Goal: Information Seeking & Learning: Learn about a topic

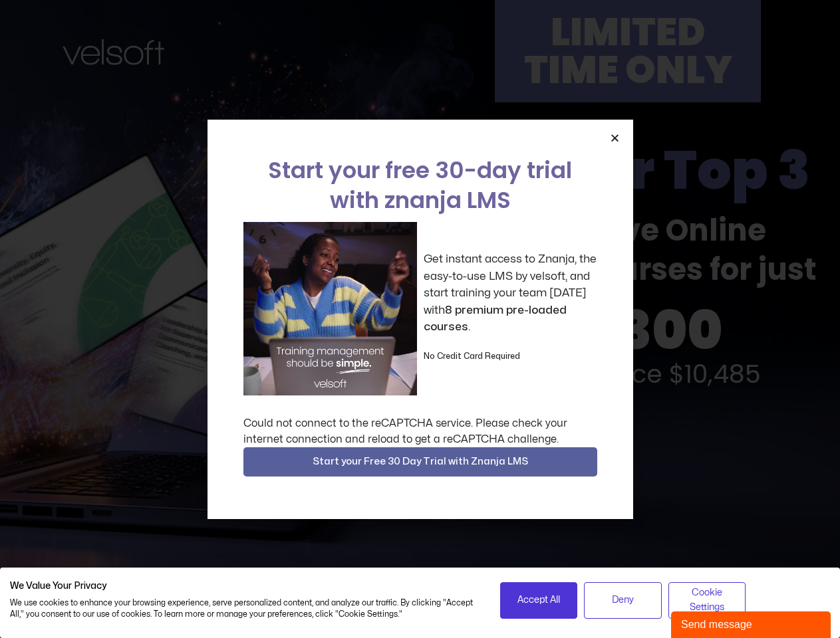
click at [420, 319] on div "Get instant access to Znanja, the easy-to-use LMS by velsoft, and start trainin…" at bounding box center [420, 309] width 354 height 174
click at [614, 138] on icon "Close" at bounding box center [615, 138] width 10 height 10
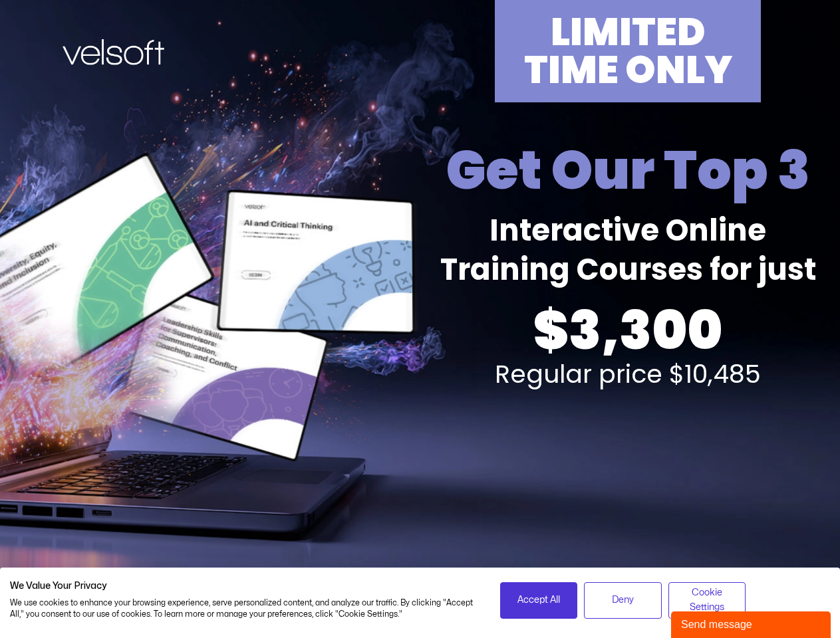
click at [420, 462] on div "LIMITED TIME ONLY Get Our Top 3 Interactive Online Training Courses for just $3…" at bounding box center [420, 293] width 825 height 587
click at [539, 600] on span "Accept All" at bounding box center [538, 600] width 43 height 15
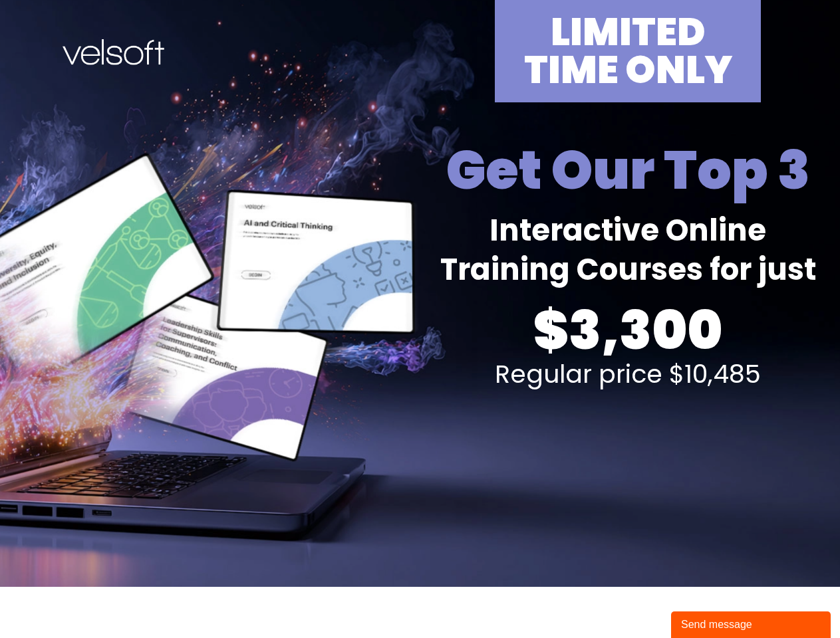
click at [751, 625] on div "Send message" at bounding box center [751, 625] width 140 height 16
